Goal: Task Accomplishment & Management: Manage account settings

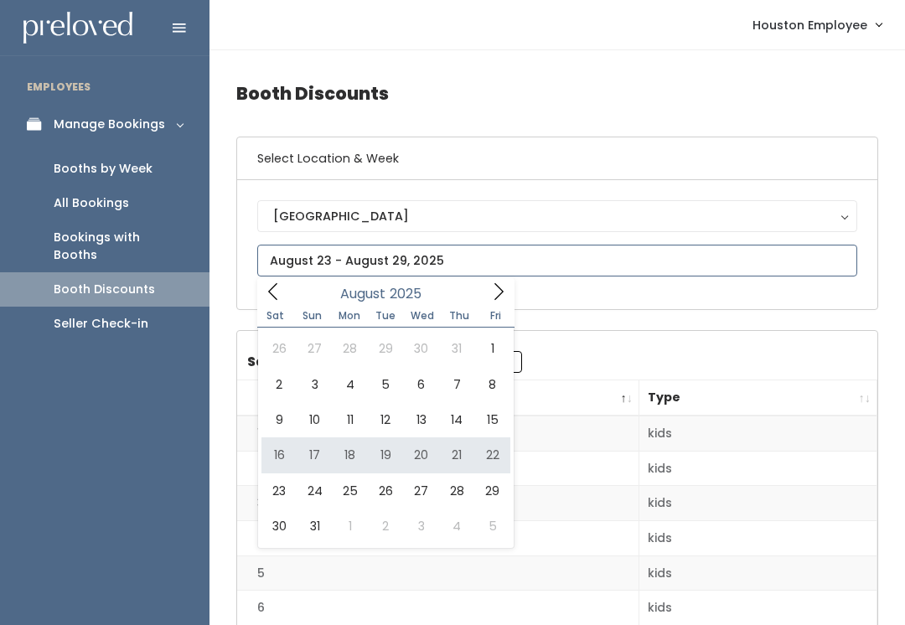
type input "[DATE] to [DATE]"
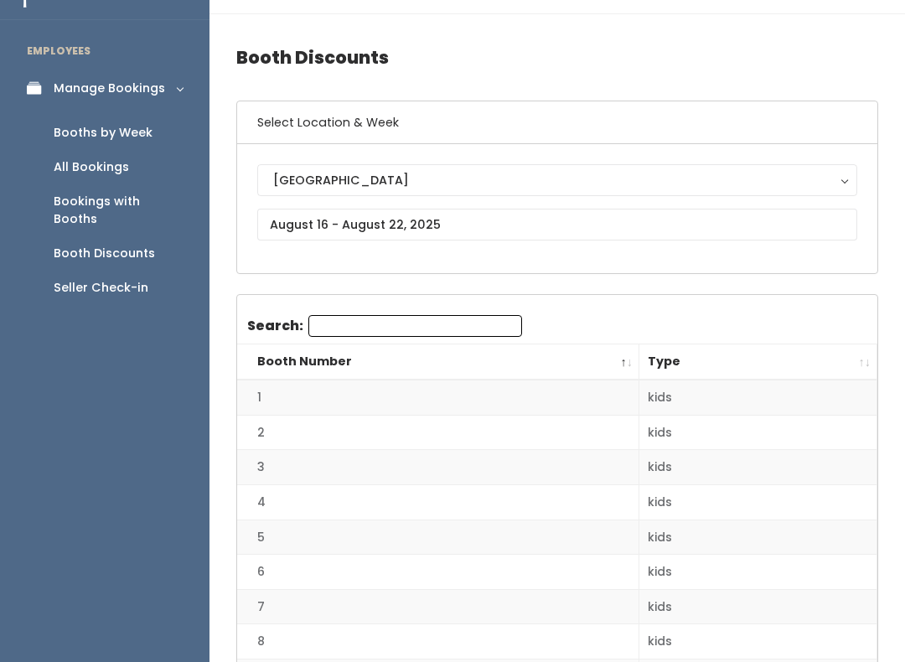
scroll to position [36, 0]
click at [144, 245] on div "Booth Discounts" at bounding box center [104, 254] width 101 height 18
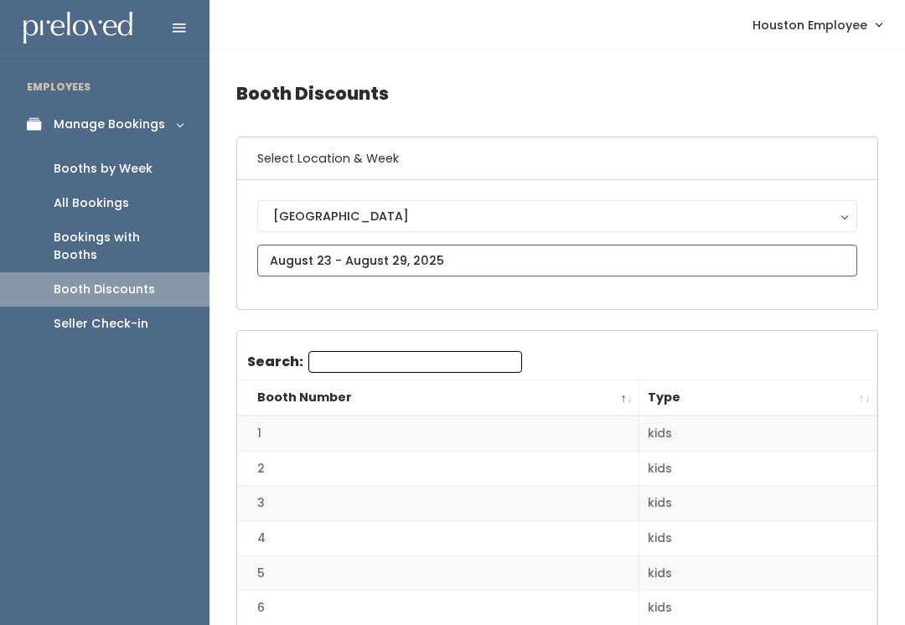
click at [469, 246] on input "text" at bounding box center [557, 261] width 600 height 32
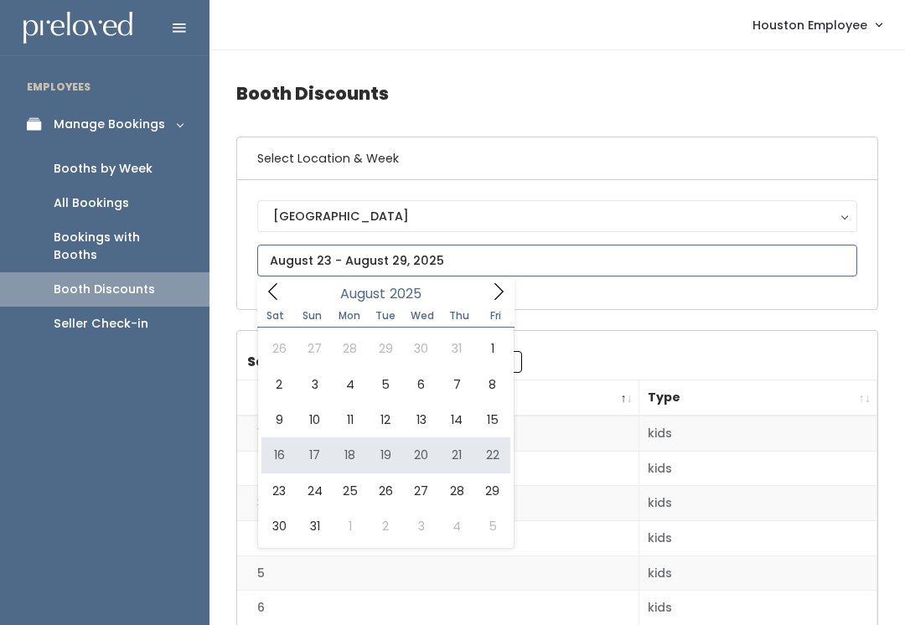
type input "August 16 to August 22"
